Goal: Ask a question

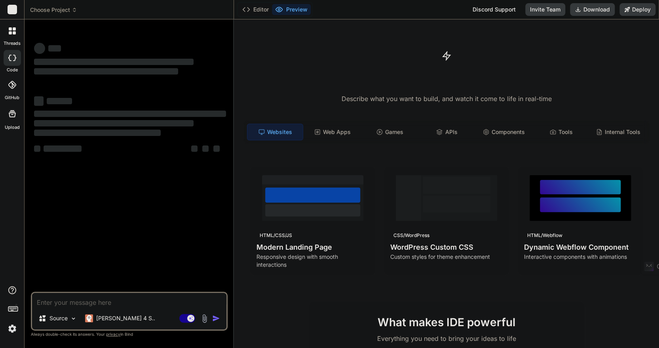
type textarea "x"
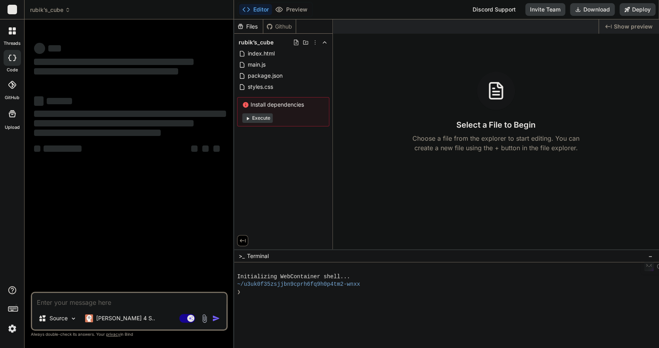
click at [67, 10] on icon at bounding box center [68, 10] width 6 height 6
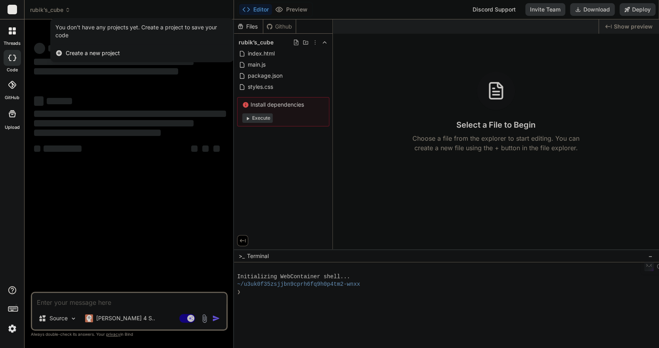
click at [67, 10] on div at bounding box center [329, 174] width 659 height 348
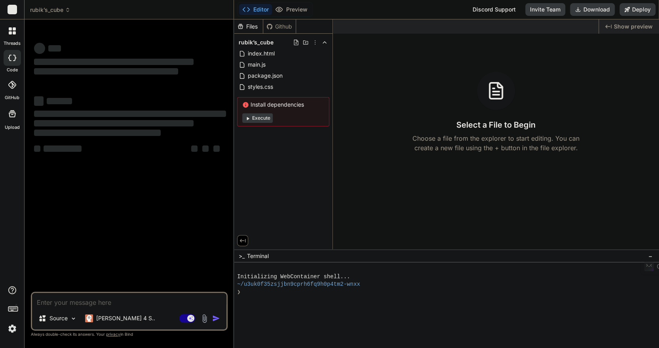
click at [67, 10] on icon at bounding box center [68, 10] width 6 height 6
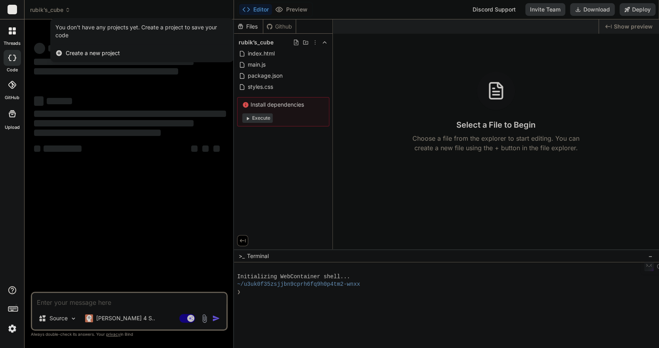
click at [67, 10] on div at bounding box center [329, 174] width 659 height 348
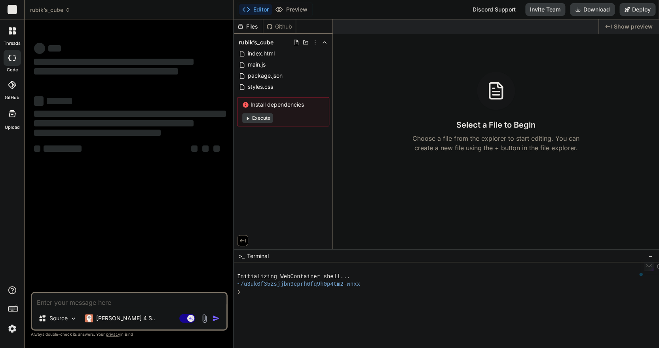
click at [67, 10] on icon at bounding box center [68, 10] width 6 height 6
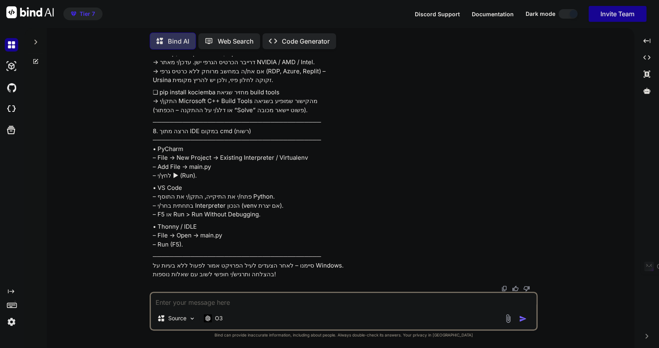
scroll to position [14680, 0]
type textarea "x"
click at [9, 321] on img at bounding box center [11, 321] width 13 height 13
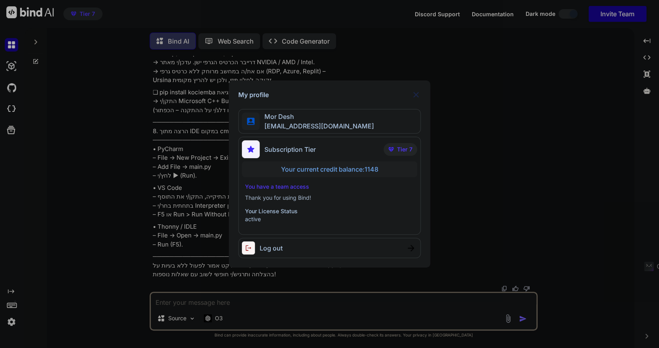
click at [416, 95] on img at bounding box center [417, 95] width 10 height 10
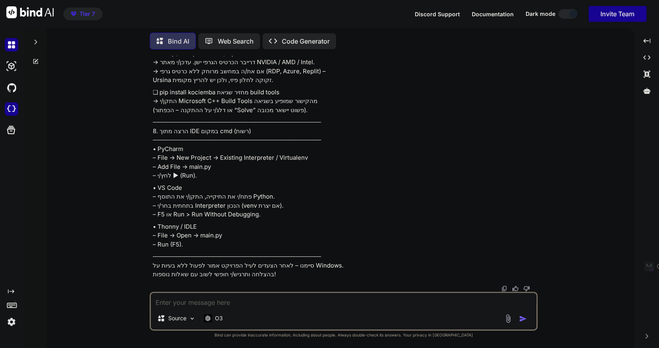
click at [11, 109] on img at bounding box center [11, 108] width 13 height 13
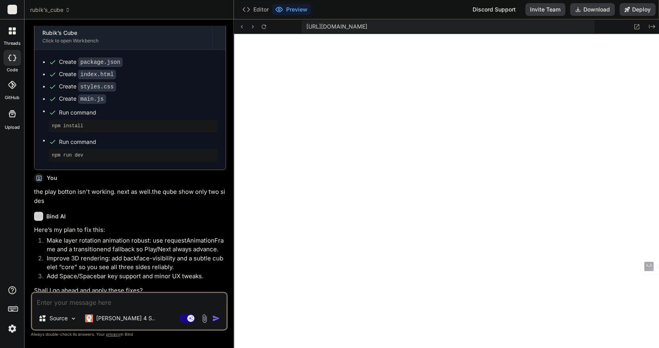
scroll to position [280, 0]
click at [68, 13] on span "rubik’s_cube" at bounding box center [50, 10] width 40 height 8
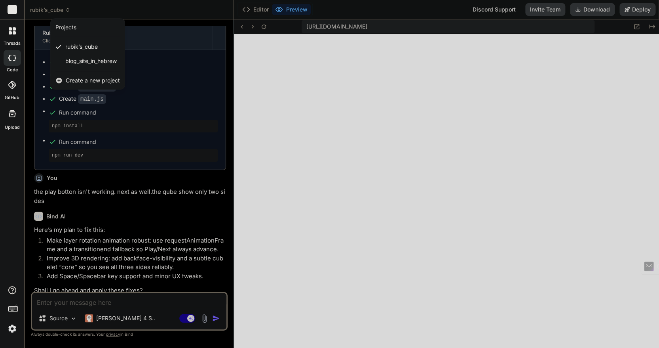
click at [95, 62] on span "blog_site_in_hebrew" at bounding box center [90, 61] width 51 height 8
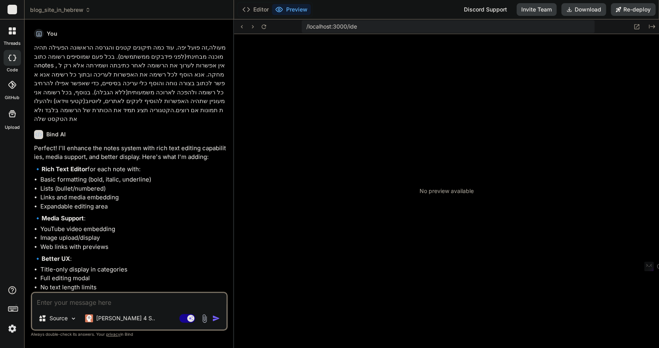
scroll to position [582, 0]
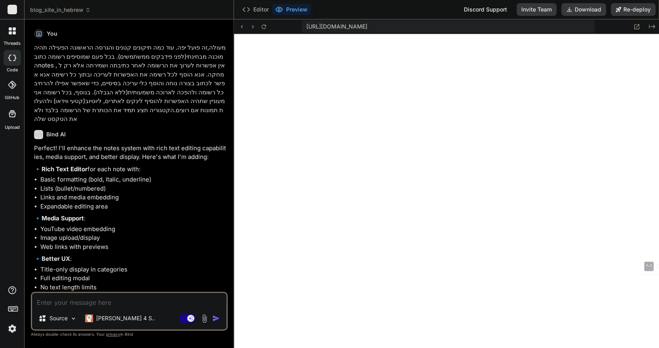
type textarea "x"
click at [9, 331] on img at bounding box center [12, 328] width 13 height 13
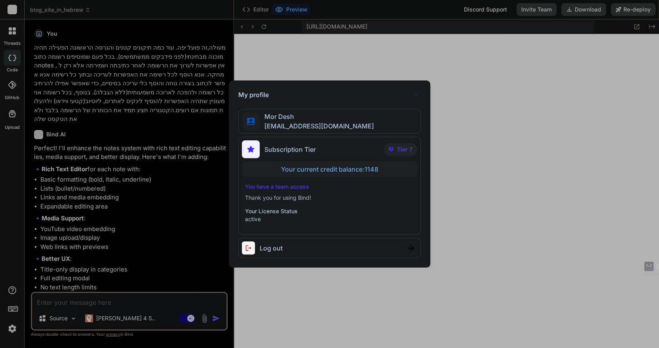
click at [10, 330] on div "My profile Mor Desh moshtov@proton.me Subscription Tier Tier 7 Your current cre…" at bounding box center [329, 174] width 659 height 348
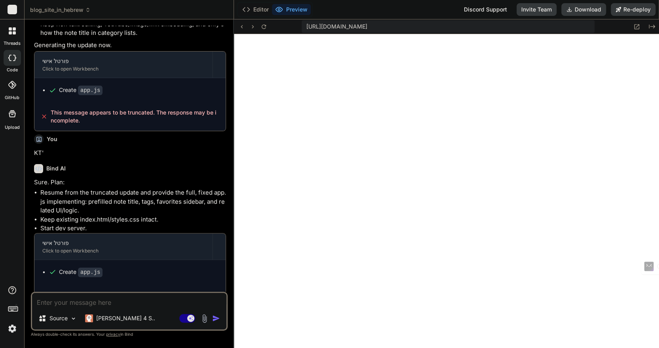
scroll to position [868, 0]
click at [88, 303] on textarea at bounding box center [129, 300] width 194 height 14
type textarea "v"
type textarea "x"
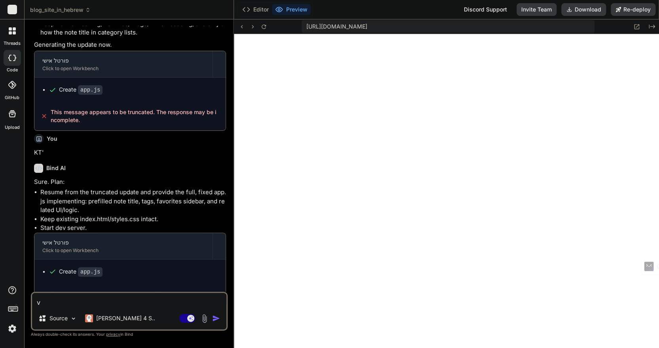
type textarea "vt"
type textarea "x"
type textarea "vto"
type textarea "x"
type textarea "vto"
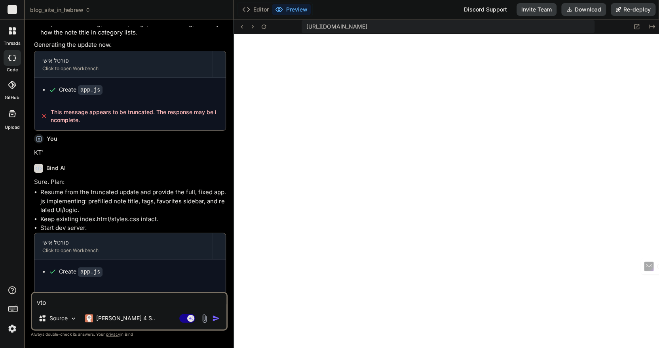
type textarea "x"
type textarea "vto ,"
type textarea "x"
type textarea "vto ,u"
type textarea "x"
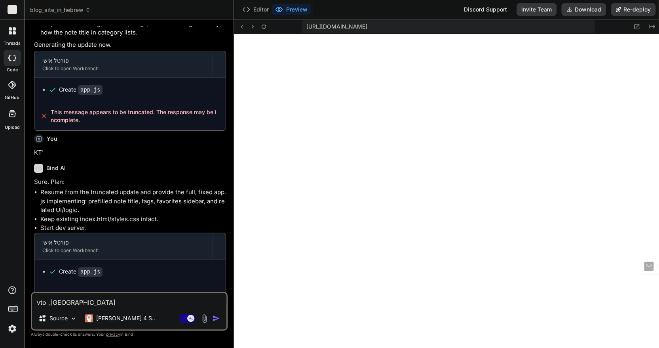
type textarea "vto ,"
type textarea "x"
type textarea "vto"
type textarea "x"
type textarea "vto"
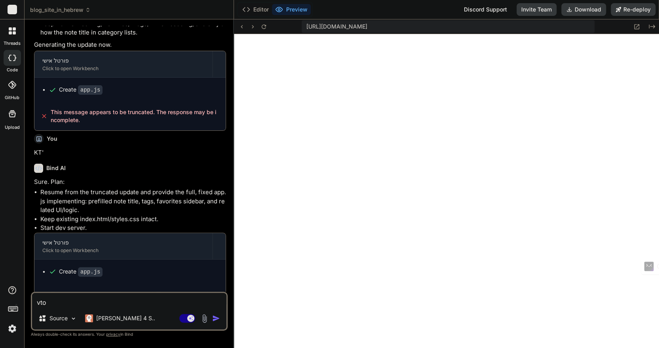
type textarea "x"
type textarea "vt"
type textarea "x"
type textarea "v"
type textarea "x"
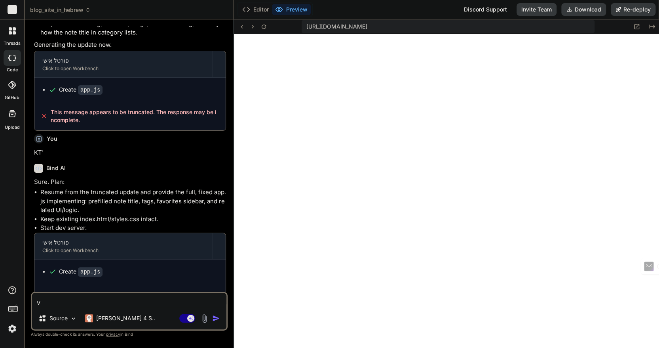
type textarea "x"
type textarea "ה"
type textarea "x"
type textarea "הא"
type textarea "x"
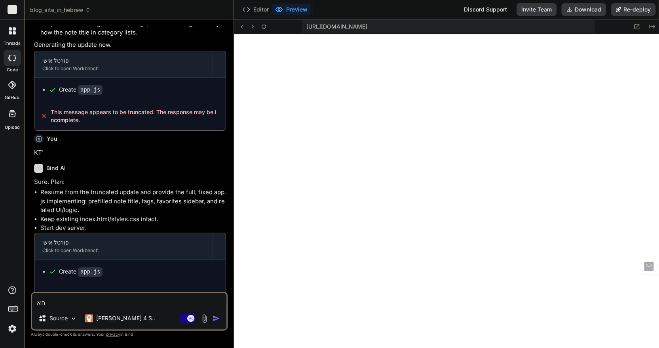
type textarea "האם"
type textarea "x"
type textarea "האם"
type textarea "x"
type textarea "האם ת"
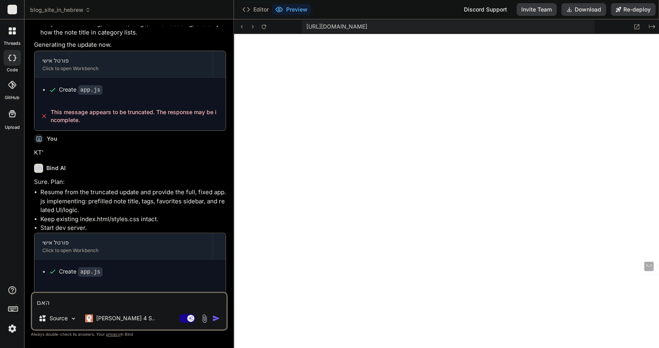
type textarea "x"
type textarea "האם תו"
type textarea "x"
type textarea "האם תוכ"
type textarea "x"
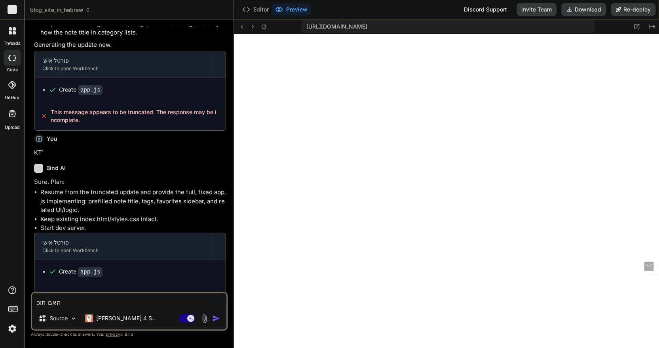
type textarea "האם תוכל"
type textarea "x"
type textarea "האם תוכל"
type textarea "x"
type textarea "האם תוכל ל"
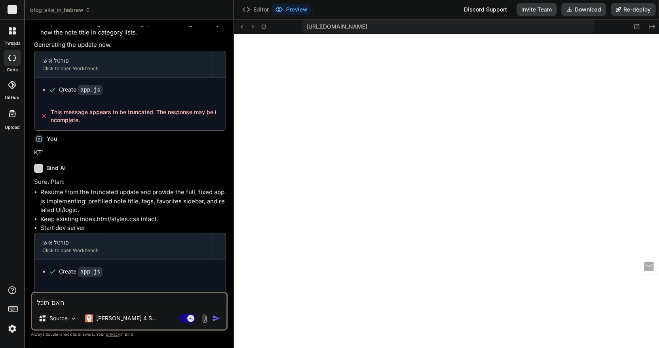
type textarea "x"
type textarea "האם תוכל לח"
type textarea "x"
type textarea "האם תוכל לחש"
type textarea "x"
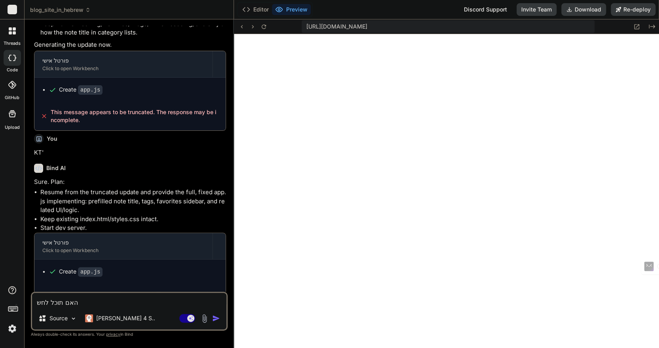
type textarea "האם תוכל לח"
type textarea "x"
type textarea "האם תוכל ל"
type textarea "x"
type textarea "האם תוכל לש"
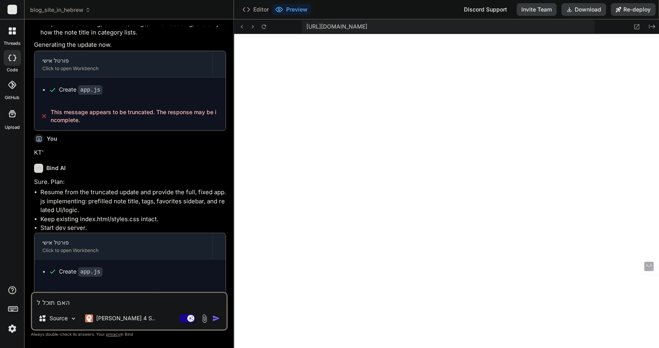
type textarea "x"
type textarea "האם תוכל לשח"
type textarea "x"
type textarea "האם תוכל לשחז"
type textarea "x"
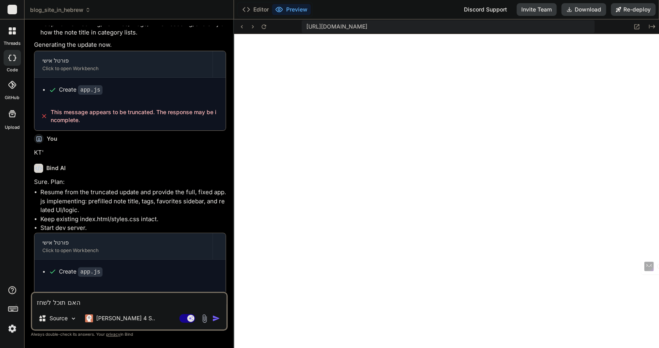
type textarea "האם תוכל לשחזר"
type textarea "x"
type textarea "האם תוכל לשחזר"
type textarea "x"
type textarea "האם תוכל לשחזר א"
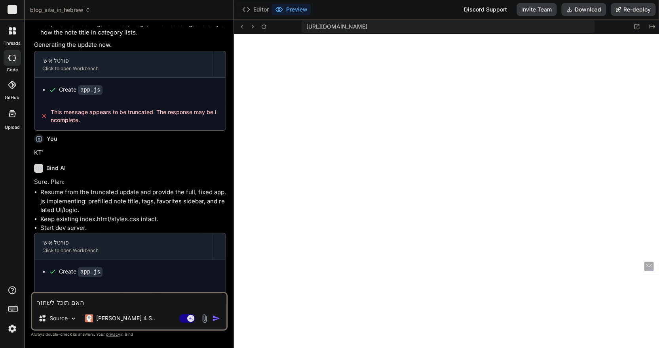
type textarea "x"
type textarea "האם תוכל לשחזר את"
type textarea "x"
type textarea "האם תוכל לשחזר את"
type textarea "x"
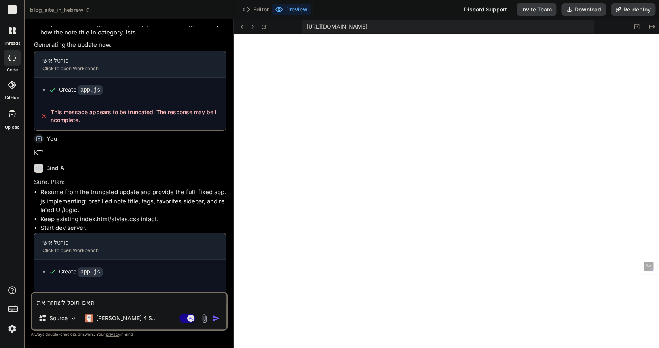
type textarea "האם תוכל לשחזר את ה"
type textarea "x"
type textarea "האם תוכל לשחזר את הפ"
type textarea "x"
type textarea "האם תוכל לשחזר את הפר"
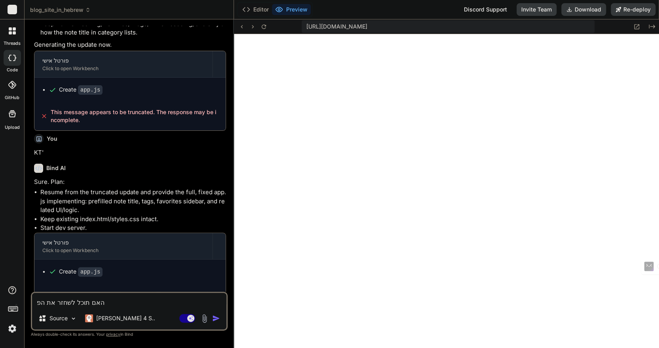
type textarea "x"
type textarea "האם תוכל לשחזר את הפרו"
type textarea "x"
type textarea "האם תוכל לשחזר את הפרוי"
type textarea "x"
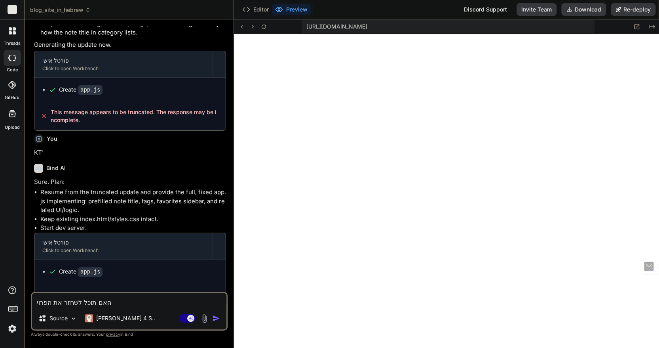
type textarea "האם תוכל לשחזר את הפרויי"
type textarea "x"
type textarea "האם תוכל לשחזר את הפרוייק"
type textarea "x"
type textarea "האם תוכל לשחזר את הפרוייקט"
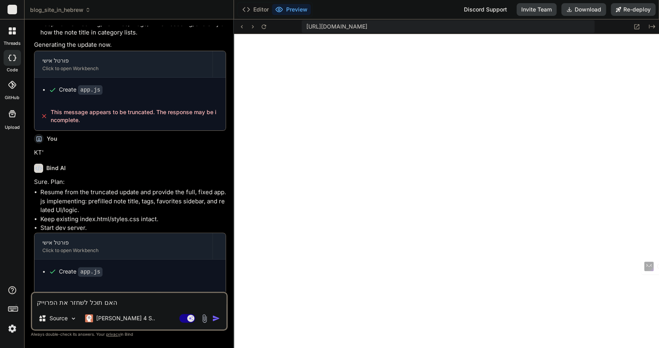
type textarea "x"
type textarea "האם תוכל לשחזר את הפרוייקט"
type textarea "x"
type textarea "האם תוכל לשחזר את הפרוייקט כ"
type textarea "x"
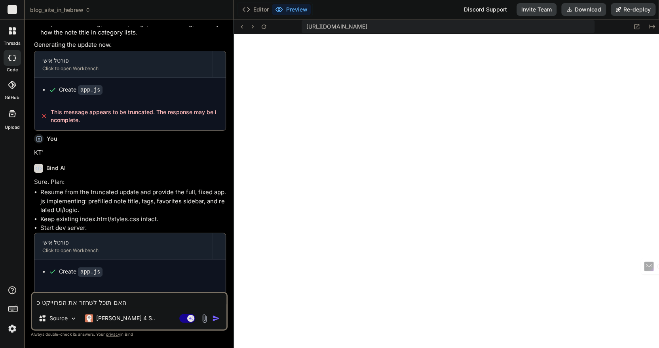
type textarea "האם תוכל לשחזר את הפרוייקט כפ"
type textarea "x"
type textarea "האם תוכל לשחזר את הפרוייקט כפי"
type textarea "x"
type textarea "האם תוכל לשחזר את הפרוייקט כפי"
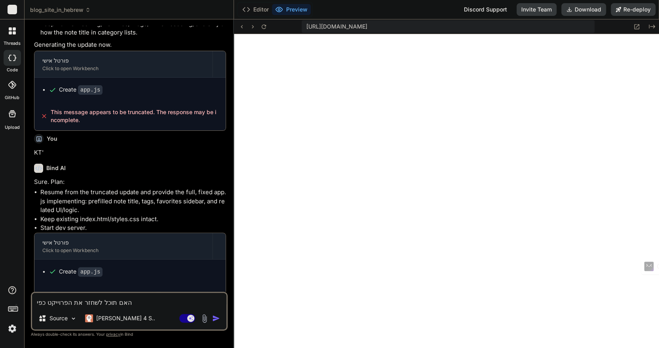
type textarea "x"
type textarea "האם תוכל לשחזר את הפרוייקט כפי ש"
type textarea "x"
type textarea "האם תוכל לשחזר את הפרוייקט כפי שה"
type textarea "x"
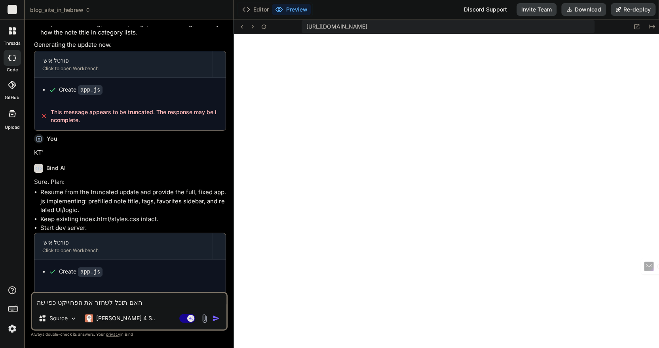
type textarea "האם תוכל לשחזר את הפרוייקט כפי שהי"
type textarea "x"
type textarea "האם תוכל לשחזר את הפרוייקט כפי שהיה"
type textarea "x"
type textarea "האם תוכל לשחזר את הפרוייקט כפי שהיה"
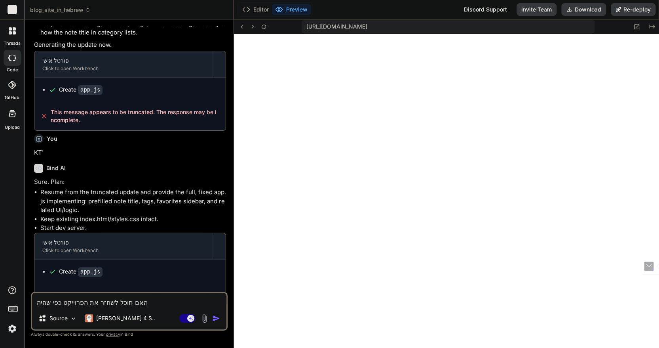
type textarea "x"
type textarea "האם תוכל לשחזר את הפרוייקט כפי שהיה כ"
type textarea "x"
type textarea "האם תוכל לשחזר את הפרוייקט כפי שהיה כא"
type textarea "x"
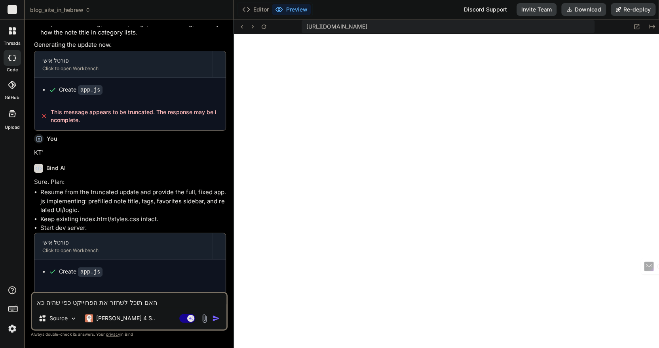
type textarea "האם תוכל לשחזר את הפרוייקט כפי שהיה כאש"
type textarea "x"
type textarea "האם תוכל לשחזר את הפרוייקט כפי שהיה כאשר"
type textarea "x"
type textarea "האם תוכל לשחזר את הפרוייקט כפי שהיה כאשר"
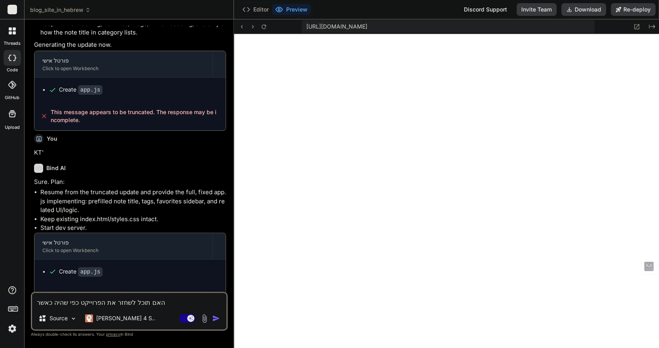
type textarea "x"
type textarea "האם תוכל לשחזר את הפרוייקט כפי שהיה כאשר ה"
type textarea "x"
type textarea "האם תוכל לשחזר את הפרוייקט כפי שהיה כאשר הי"
type textarea "x"
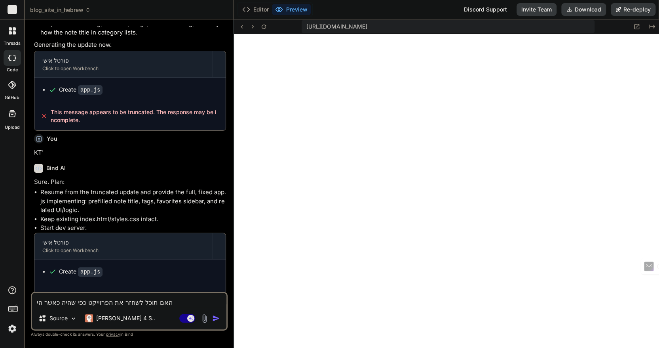
type textarea "האם תוכל לשחזר את הפרוייקט כפי שהיה כאשר היה"
type textarea "x"
type textarea "האם תוכל לשחזר את הפרוייקט כפי שהיה כאשר היה"
type textarea "x"
type textarea "האם תוכל לשחזר את הפרוייקט כפי שהיה כאשר היה ת"
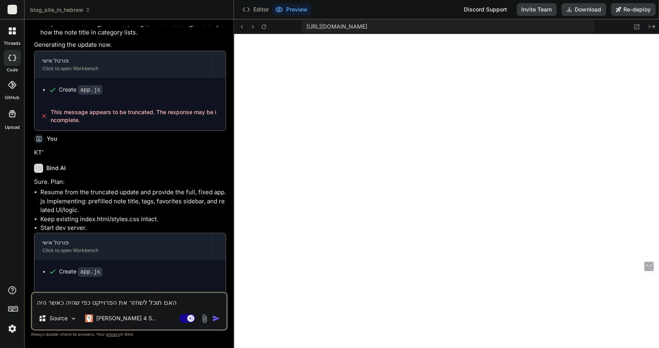
type textarea "x"
type textarea "האם תוכל לשחזר את הפרוייקט כפי שהיה כאשר היה תק"
type textarea "x"
type textarea "האם תוכל לשחזר את הפרוייקט כפי שהיה כאשר היה תקי"
type textarea "x"
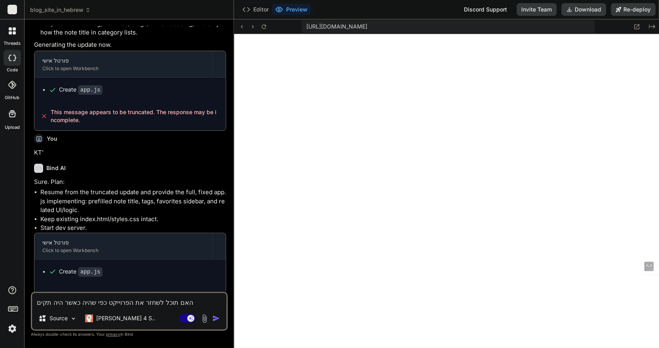
type textarea "האם תוכל לשחזר את הפרוייקט כפי שהיה כאשר היה תקיםן"
type textarea "x"
type textarea "האם תוכל לשחזר את הפרוייקט כפי שהיה כאשר היה תקים"
type textarea "x"
type textarea "האם תוכל לשחזר את הפרוייקט כפי שהיה כאשר היה תקי"
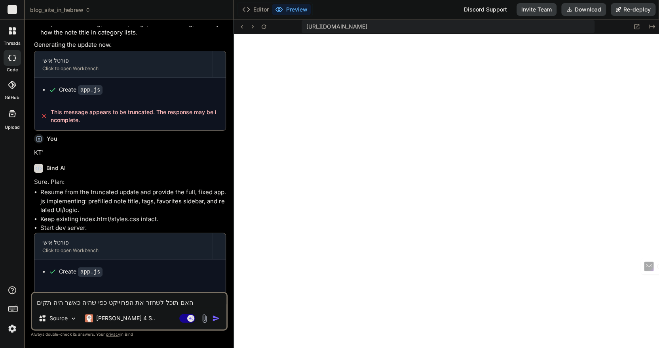
type textarea "x"
type textarea "האם תוכל לשחזר את הפרוייקט כפי שהיה כאשר היה תקין"
type textarea "x"
type textarea "האם תוכל לשחזר את הפרוייקט כפי שהיה כאשר היה תקין?"
type textarea "x"
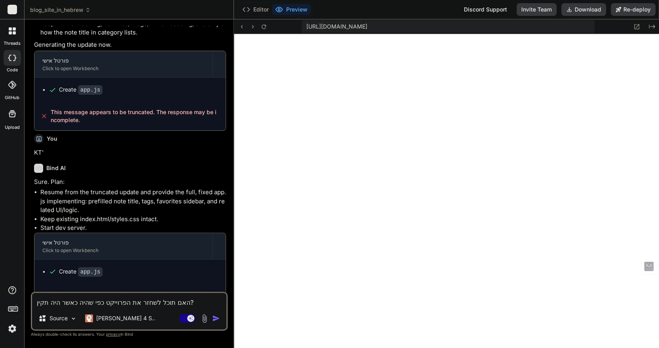
type textarea "האם תוכל לשחזר את הפרוייקט כפי שהיה כאשר היה תקין?"
type textarea "x"
type textarea "האם תוכל לשחזר את הפרוייקט כפי שהיה כאשר היה תקין? ה"
type textarea "x"
type textarea "האם תוכל לשחזר את הפרוייקט כפי שהיה כאשר היה תקין? המ"
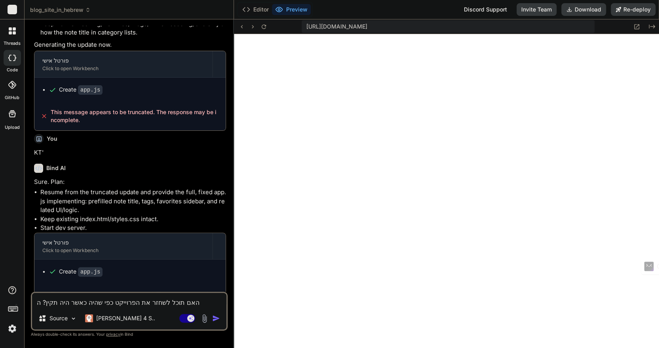
type textarea "x"
type textarea "האם תוכל לשחזר את הפרוייקט כפי שהיה כאשר היה תקין? המע"
type textarea "x"
type textarea "האם תוכל לשחזר את הפרוייקט כפי שהיה כאשר היה תקין? המער"
type textarea "x"
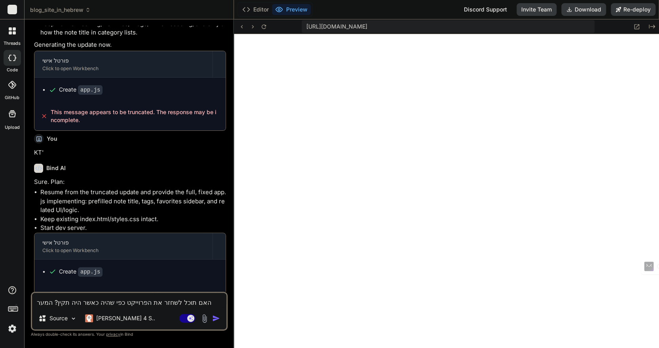
type textarea "האם תוכל לשחזר את הפרוייקט כפי שהיה כאשר היה תקין? המערכ"
type textarea "x"
type textarea "האם תוכל לשחזר את הפרוייקט כפי שהיה כאשר היה תקין? המערכת"
type textarea "x"
type textarea "האם תוכל לשחזר את הפרוייקט כפי שהיה כאשר היה תקין? המערכת"
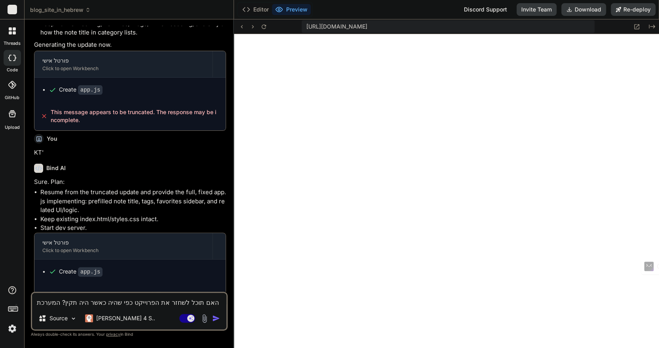
type textarea "x"
type textarea "האם תוכל לשחזר את הפרוייקט כפי שהיה כאשר היה תקין? המערכת ק"
type textarea "x"
type textarea "האם תוכל לשחזר את הפרוייקט כפי שהיה כאשר היה תקין? המערכת קר"
type textarea "x"
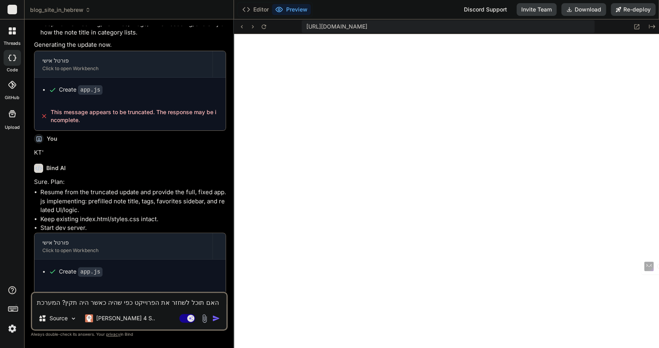
type textarea "האם תוכל לשחזר את הפרוייקט כפי שהיה כאשר היה תקין? המערכת קרס"
type textarea "x"
type textarea "האם תוכל לשחזר את הפרוייקט כפי שהיה כאשר היה תקין? המערכת קרסה"
type textarea "x"
type textarea "האם תוכל לשחזר את הפרוייקט כפי שהיה כאשר היה תקין? המערכת קרסה"
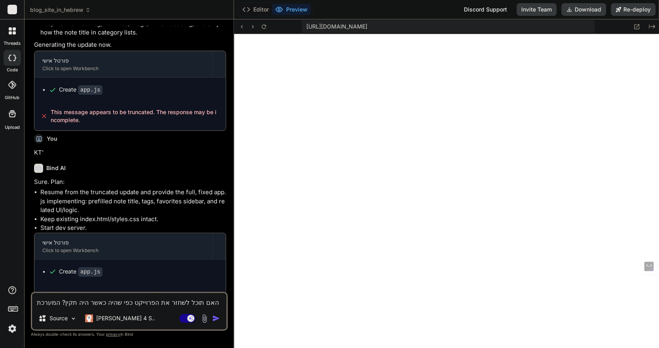
type textarea "x"
type textarea "האם תוכל לשחזר את הפרוייקט כפי שהיה כאשר היה תקין? המערכת קרסה ו"
type textarea "x"
type textarea "האם תוכל לשחזר את הפרוייקט כפי שהיה כאשר היה תקין? המערכת קרסה ומ"
type textarea "x"
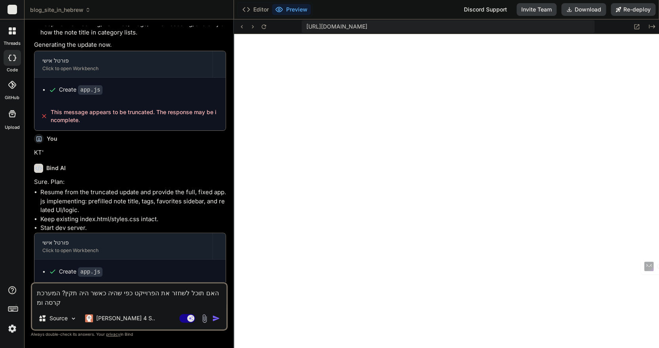
type textarea "האם תוכל לשחזר את הפרוייקט כפי שהיה כאשר היה תקין? המערכת קרסה ומא"
type textarea "x"
type textarea "האם תוכל לשחזר את הפרוייקט כפי שהיה כאשר היה תקין? המערכת קרסה ומאז"
type textarea "x"
type textarea "האם תוכל לשחזר את הפרוייקט כפי שהיה כאשר היה תקין? המערכת קרסה ומאז"
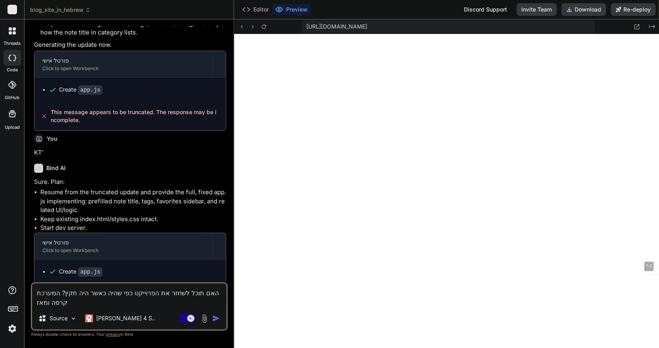
type textarea "x"
type textarea "האם תוכל לשחזר את הפרוייקט כפי שהיה כאשר היה תקין? המערכת קרסה ומאז ח"
type textarea "x"
type textarea "האם תוכל לשחזר את הפרוייקט כפי שהיה כאשר היה תקין? המערכת קרסה ומאז חל"
type textarea "x"
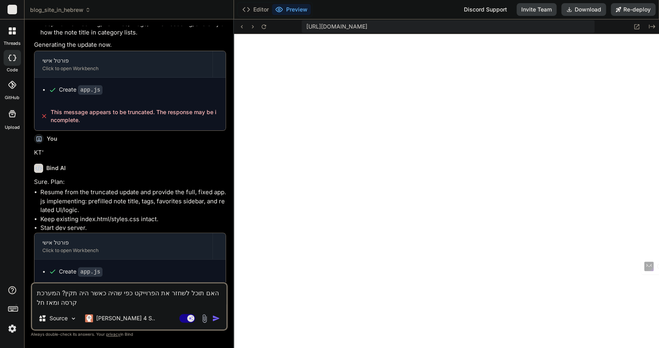
type textarea "האם תוכל לשחזר את הפרוייקט כפי שהיה כאשר היה תקין? המערכת קרסה ומאז חלק"
type textarea "x"
type textarea "האם תוכל לשחזר את הפרוייקט כפי שהיה כאשר היה תקין? המערכת קרסה ומאז חלק"
type textarea "x"
type textarea "האם תוכל לשחזר את הפרוייקט כפי שהיה כאשר היה תקין? המערכת קרסה ומאז חלק ג"
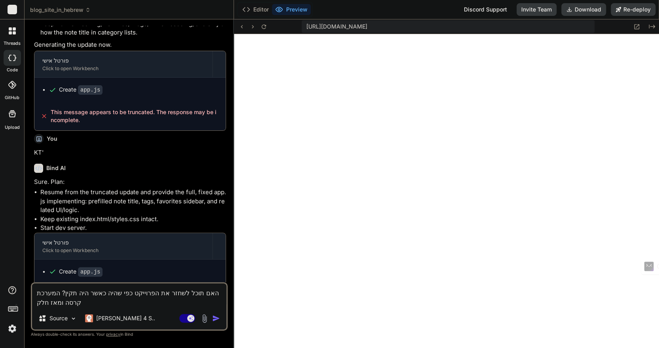
type textarea "x"
type textarea "האם תוכל לשחזר את הפרוייקט כפי שהיה כאשר היה תקין? המערכת קרסה ומאז חלק גד"
type textarea "x"
type textarea "האם תוכל לשחזר את הפרוייקט כפי שהיה כאשר היה תקין? המערכת קרסה ומאז חלק גדו"
type textarea "x"
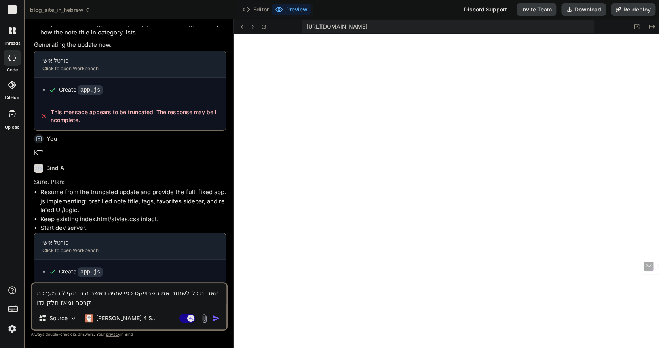
type textarea "האם תוכל לשחזר את הפרוייקט כפי שהיה כאשר היה תקין? המערכת קרסה ומאז חלק גדול"
type textarea "x"
type textarea "האם תוכל לשחזר את הפרוייקט כפי שהיה כאשר היה תקין? המערכת קרסה ומאז חלק גדול"
type textarea "x"
type textarea "האם תוכל לשחזר את הפרוייקט כפי שהיה כאשר היה תקין? המערכת קרסה ומאז חלק גדול מ"
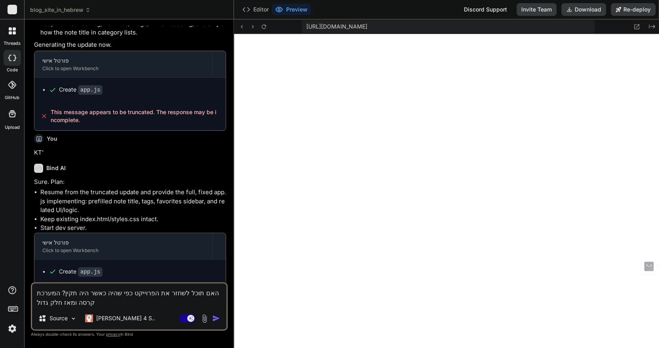
type textarea "x"
type textarea "האם תוכל לשחזר את הפרוייקט כפי שהיה כאשר היה תקין? המערכת קרסה ומאז חלק גדול מה"
type textarea "x"
type textarea "האם תוכל לשחזר את הפרוייקט כפי שהיה כאשר היה תקין? המערכת קרסה ומאז חלק גדול מהפ"
type textarea "x"
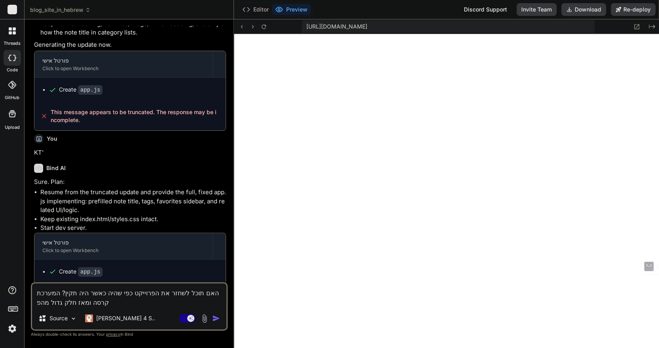
type textarea "האם תוכל לשחזר את הפרוייקט כפי שהיה כאשר היה תקין? המערכת קרסה ומאז חלק גדול מה…"
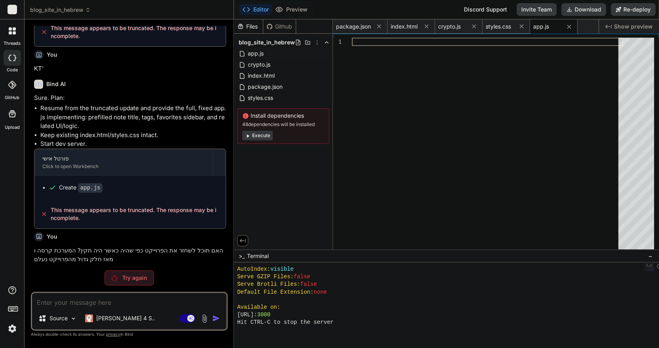
scroll to position [931, 0]
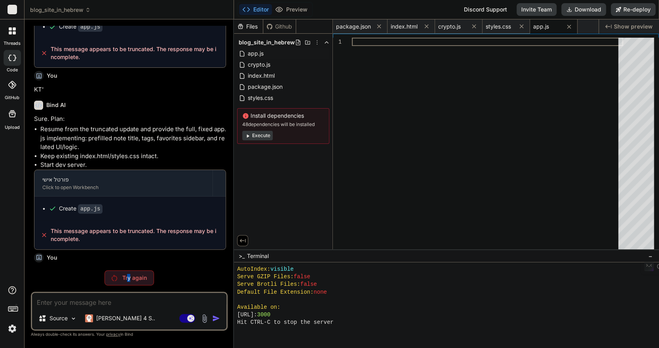
click at [129, 277] on p "Try again" at bounding box center [134, 278] width 25 height 8
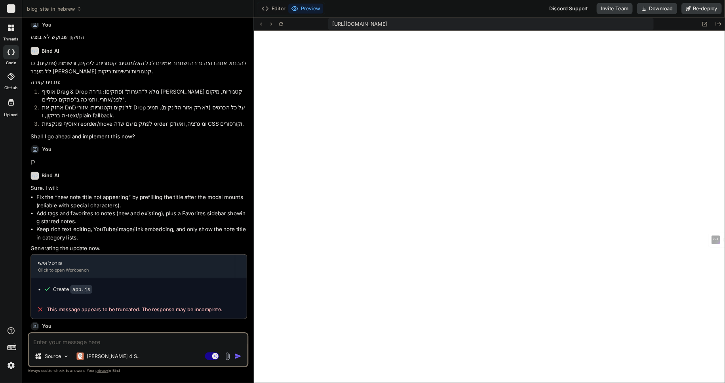
scroll to position [993, 0]
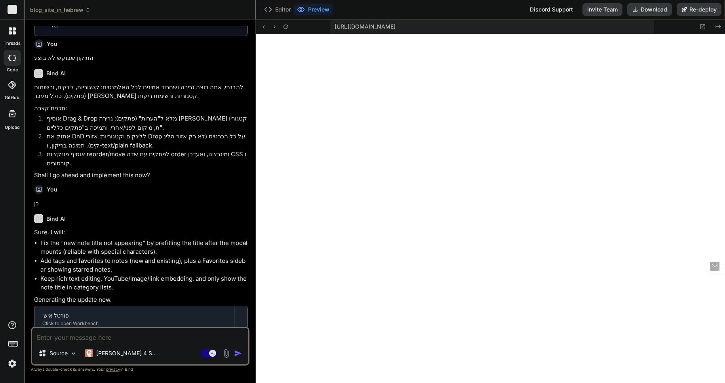
click at [86, 338] on textarea at bounding box center [140, 335] width 216 height 14
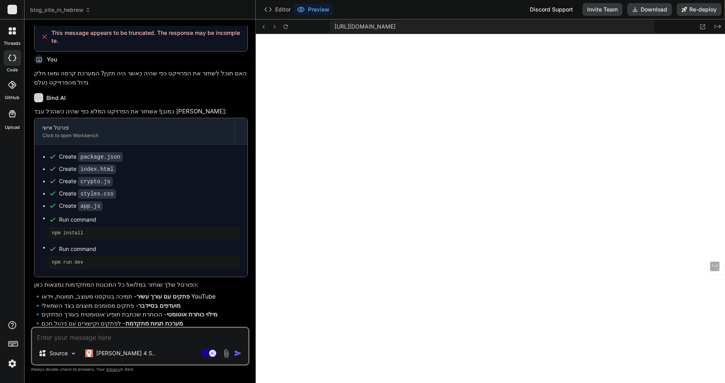
scroll to position [1143, 0]
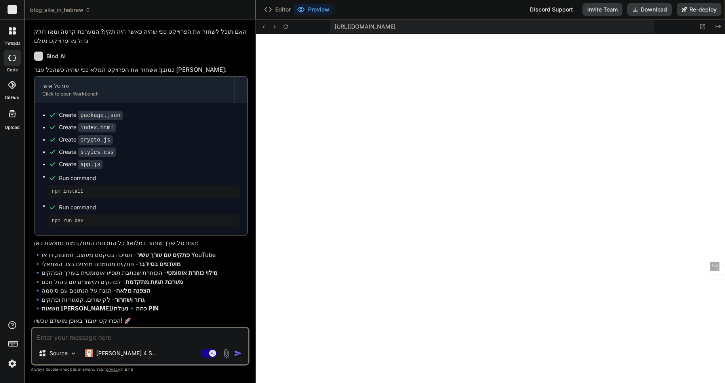
click at [55, 335] on textarea at bounding box center [140, 335] width 216 height 14
click at [659, 27] on icon at bounding box center [703, 26] width 5 height 5
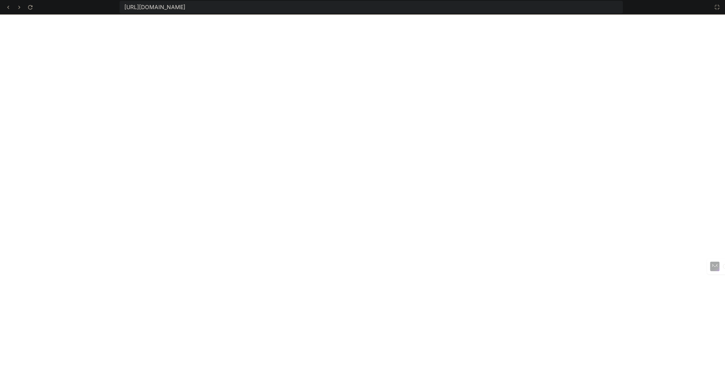
scroll to position [1061, 0]
click at [659, 6] on icon at bounding box center [717, 7] width 6 height 6
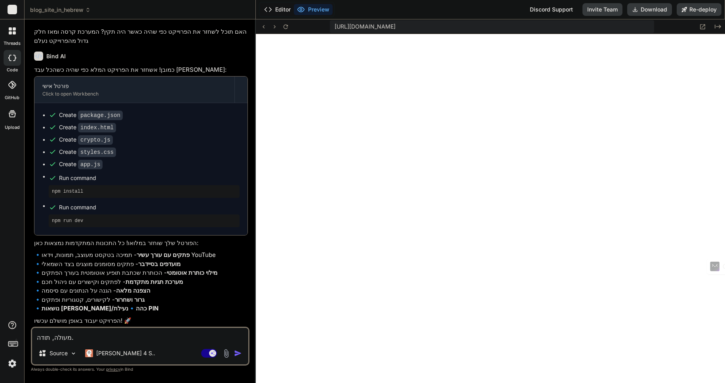
click at [280, 10] on button "Editor" at bounding box center [277, 9] width 33 height 11
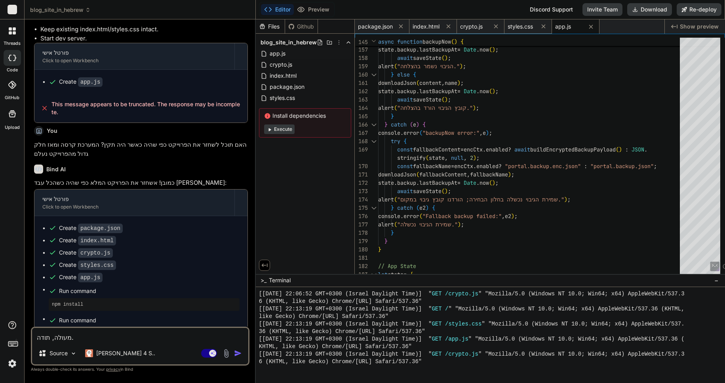
scroll to position [1143, 0]
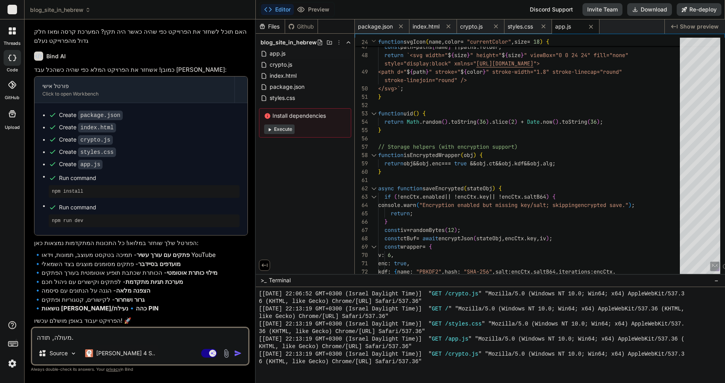
click at [103, 347] on p "[PERSON_NAME] 4 S.." at bounding box center [125, 353] width 59 height 8
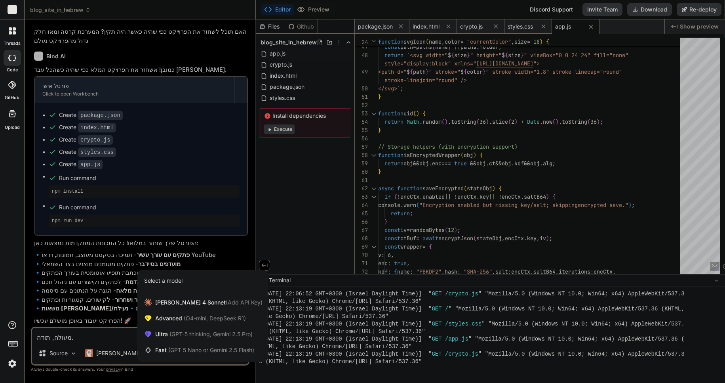
click at [183, 317] on span "(O4-mini, DeepSeek R1)" at bounding box center [214, 317] width 64 height 7
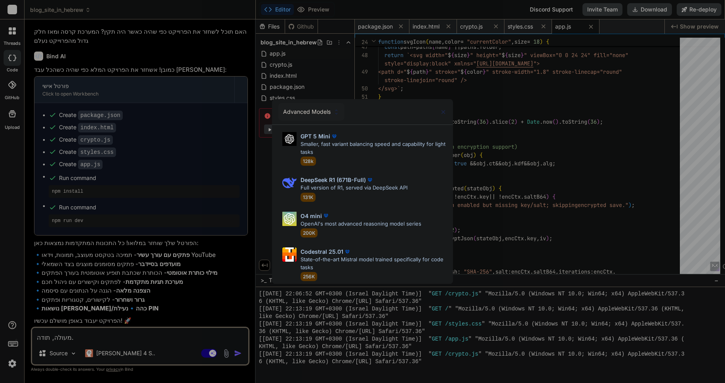
click at [332, 79] on div "Advanced Models GPT 5 Mini Smaller, fast variant balancing speed and capability…" at bounding box center [362, 191] width 725 height 383
click at [332, 79] on div "index.html" at bounding box center [305, 75] width 92 height 11
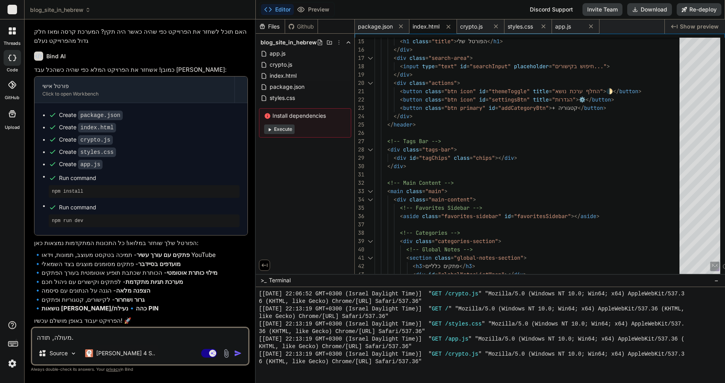
click at [107, 347] on p "[PERSON_NAME] 4 S.." at bounding box center [125, 353] width 59 height 8
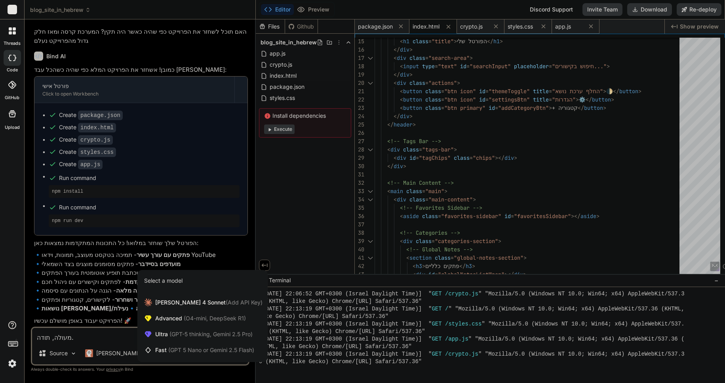
click at [172, 330] on span "(GPT-5 thinking, Gemini 2.5 Pro)" at bounding box center [210, 333] width 85 height 7
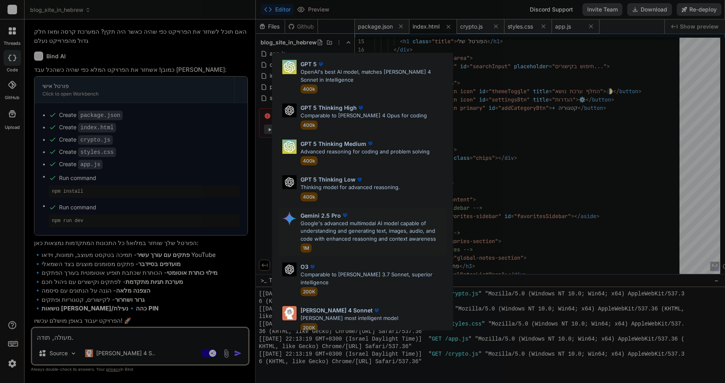
scroll to position [0, 0]
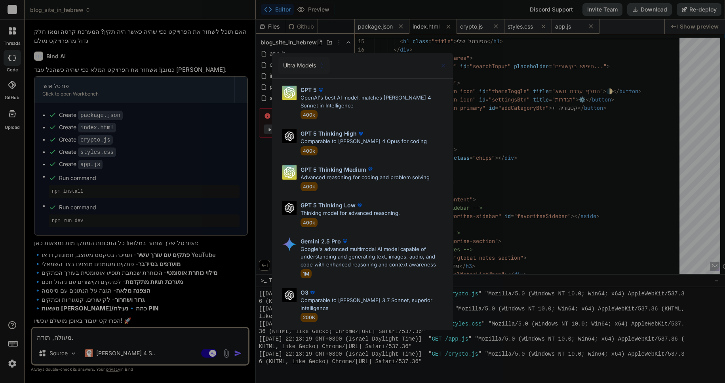
click at [225, 34] on div "Ultra Models GPT 5 OpenAI's best AI model, matches Claude 4 Sonnet in Intellige…" at bounding box center [362, 191] width 725 height 383
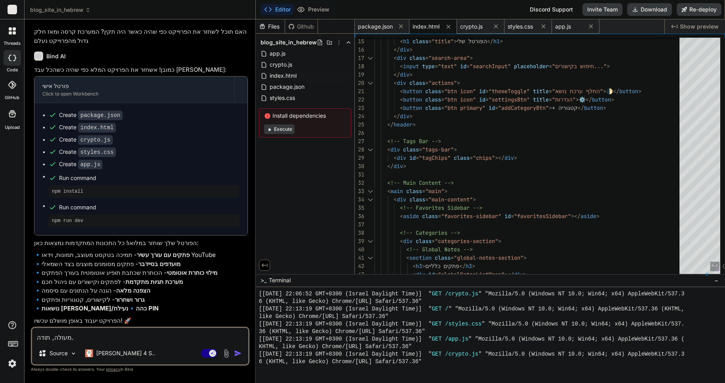
click at [225, 51] on div "Bind AI" at bounding box center [141, 55] width 214 height 9
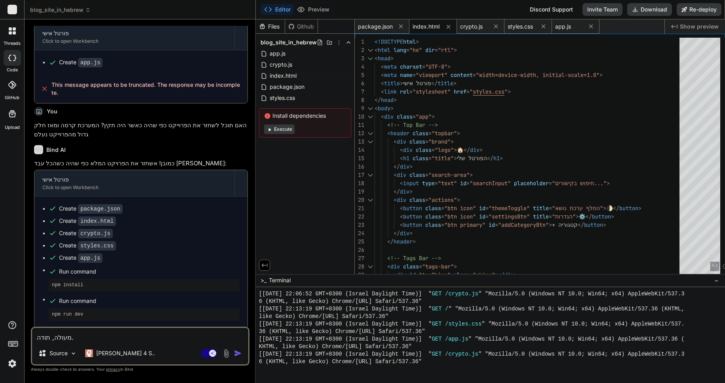
scroll to position [1143, 0]
